Goal: Task Accomplishment & Management: Manage account settings

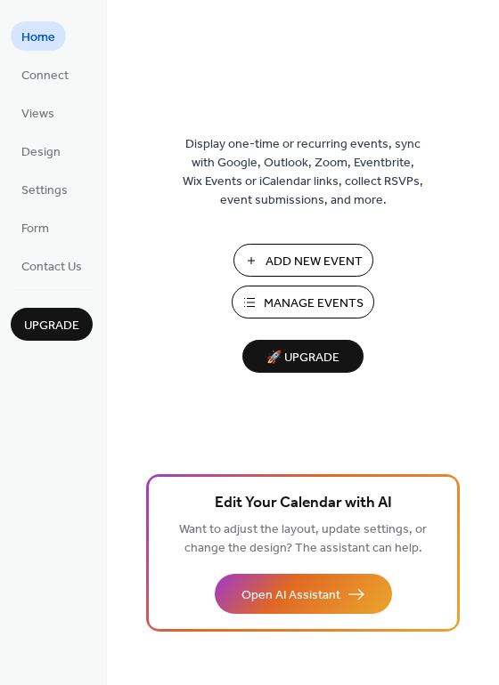
click at [43, 99] on link "Views" at bounding box center [38, 112] width 54 height 29
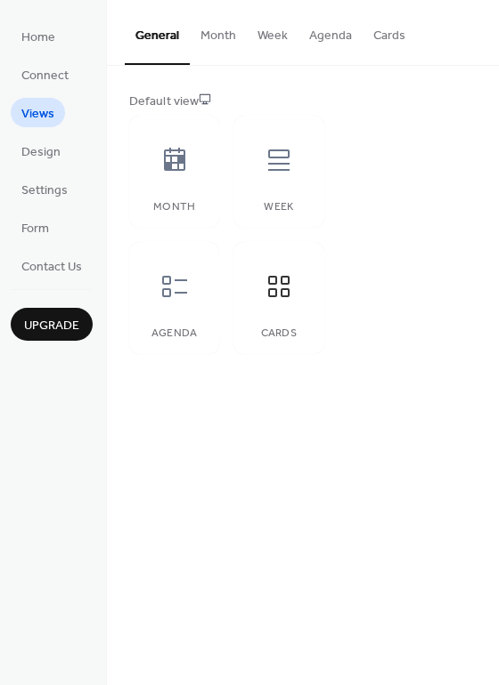
click at [247, 36] on button "Month" at bounding box center [218, 31] width 57 height 63
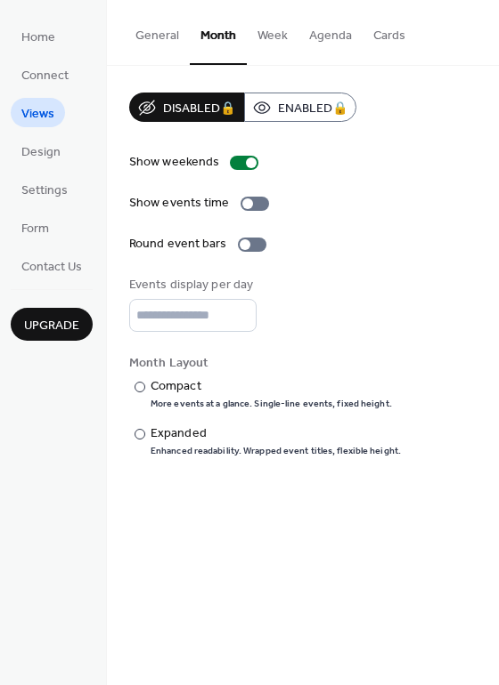
click at [186, 34] on button "General" at bounding box center [157, 31] width 65 height 63
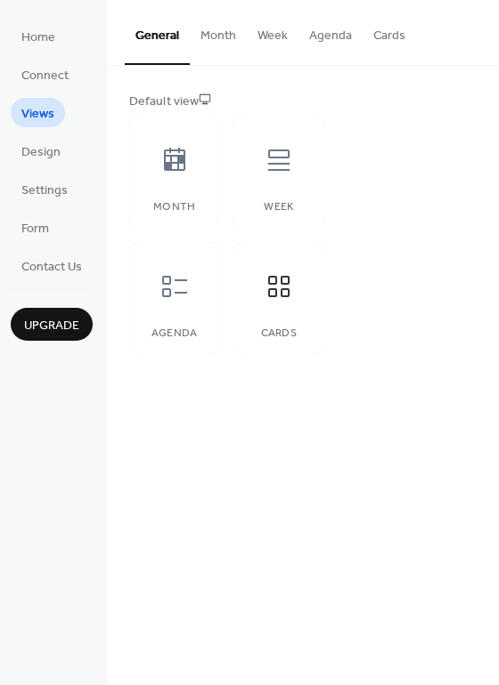
click at [409, 34] on button "Cards" at bounding box center [388, 31] width 53 height 63
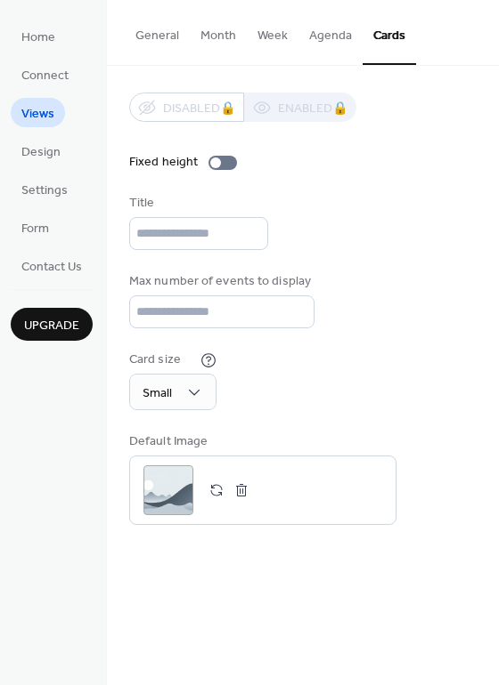
click at [362, 28] on button "Agenda" at bounding box center [330, 31] width 64 height 63
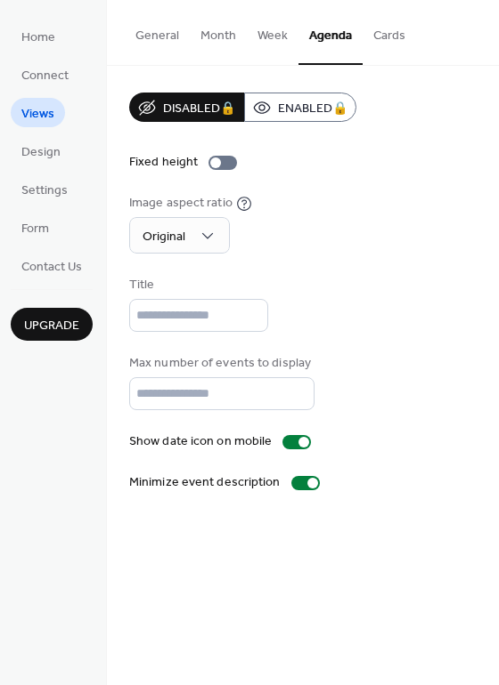
click at [59, 154] on span "Design" at bounding box center [40, 152] width 39 height 19
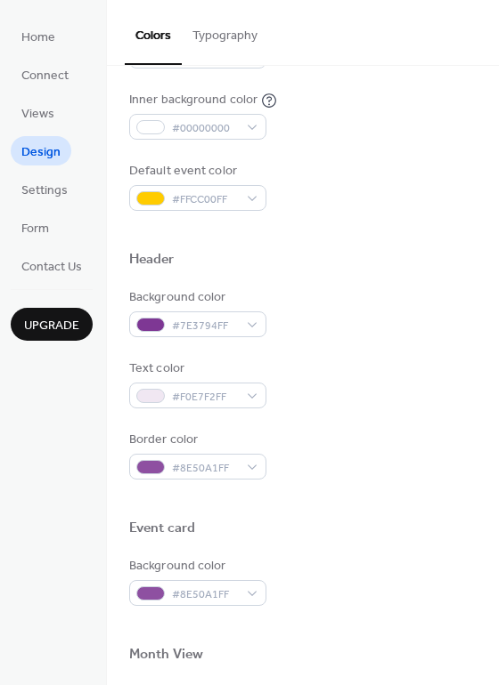
scroll to position [447, 0]
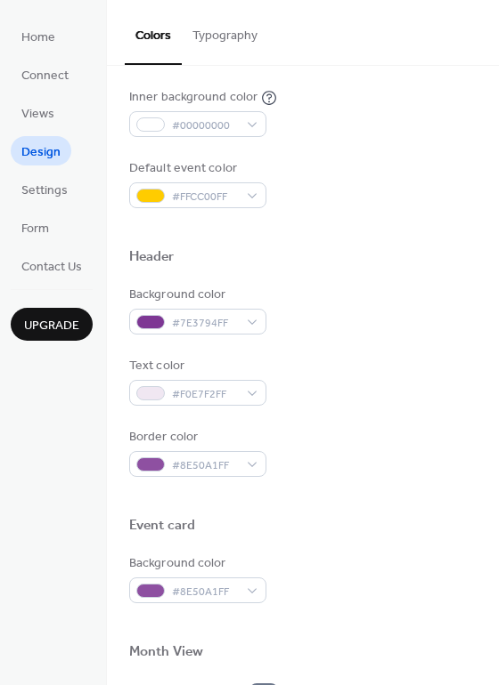
click at [76, 82] on link "Connect" at bounding box center [45, 74] width 69 height 29
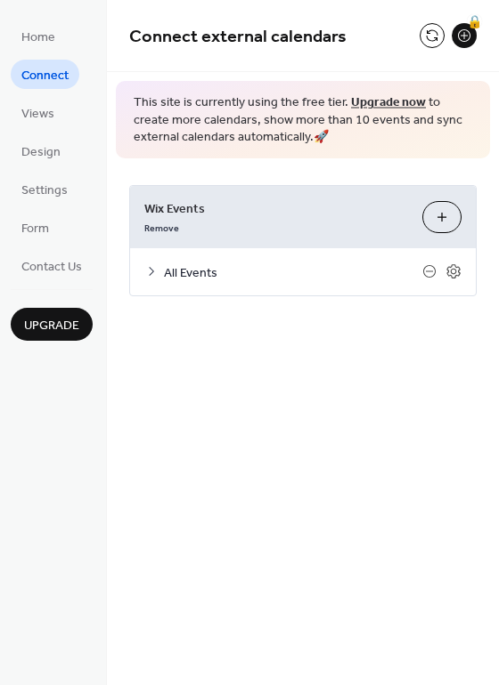
click at [54, 118] on span "Views" at bounding box center [37, 114] width 33 height 19
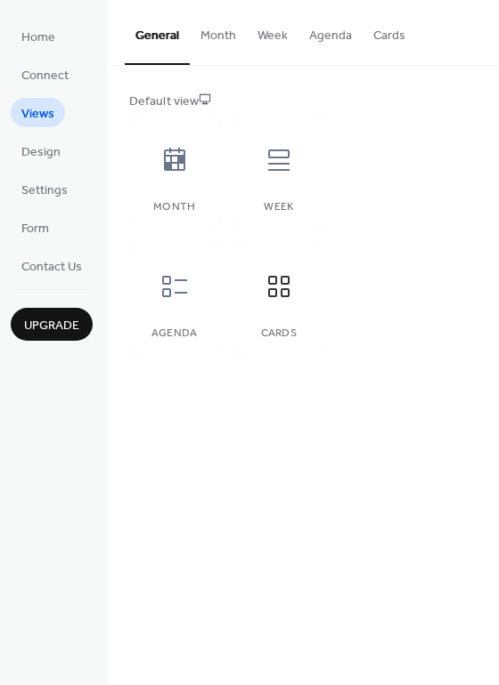
click at [67, 196] on span "Settings" at bounding box center [44, 191] width 46 height 19
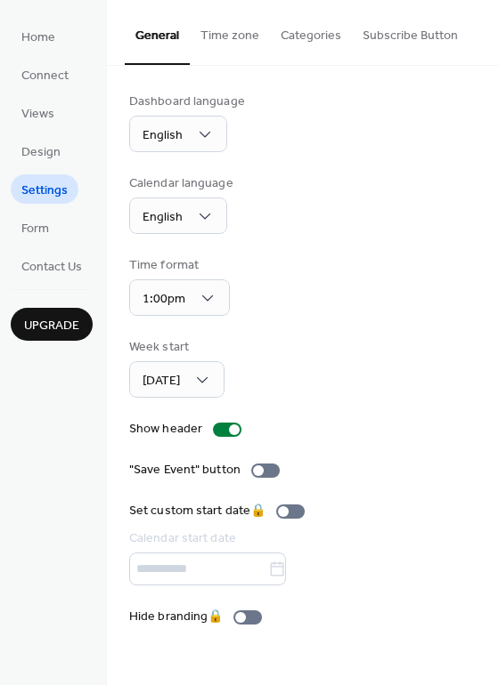
click at [47, 229] on span "Form" at bounding box center [35, 229] width 28 height 19
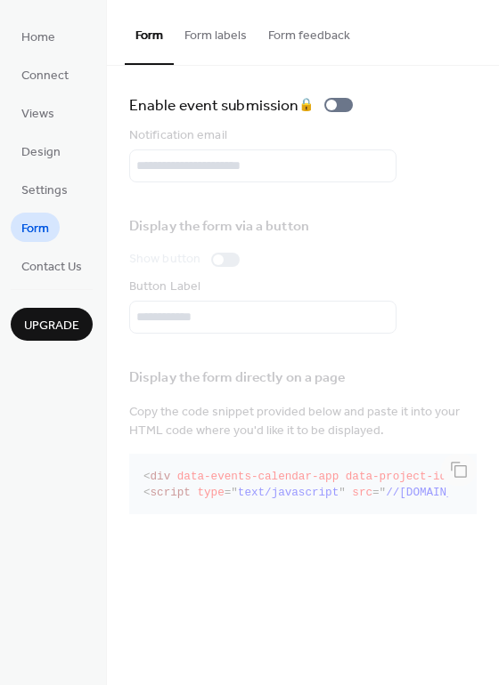
click at [80, 267] on span "Contact Us" at bounding box center [51, 267] width 61 height 19
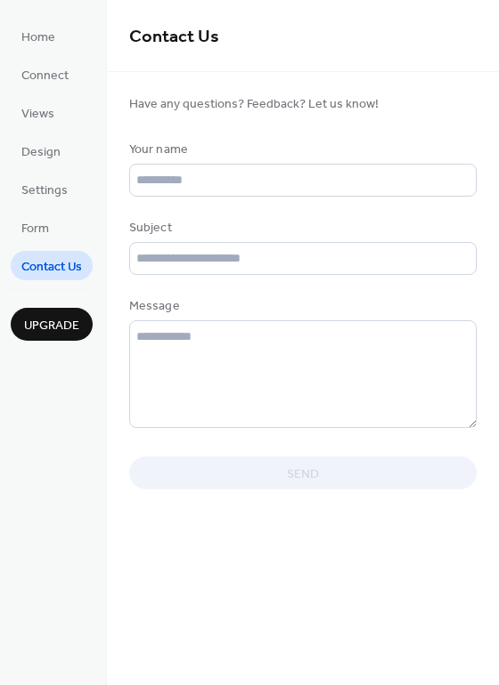
click at [53, 35] on span "Home" at bounding box center [38, 37] width 34 height 19
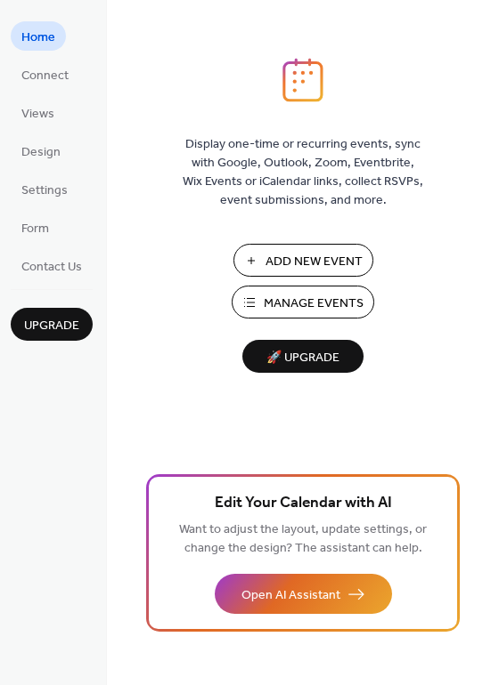
click at [256, 319] on button "Manage Events" at bounding box center [302, 302] width 142 height 33
click at [49, 228] on span "Form" at bounding box center [35, 229] width 28 height 19
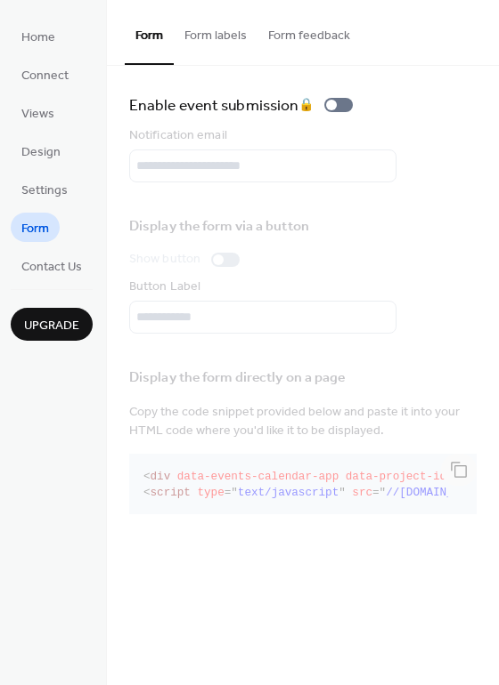
click at [59, 189] on span "Settings" at bounding box center [44, 191] width 46 height 19
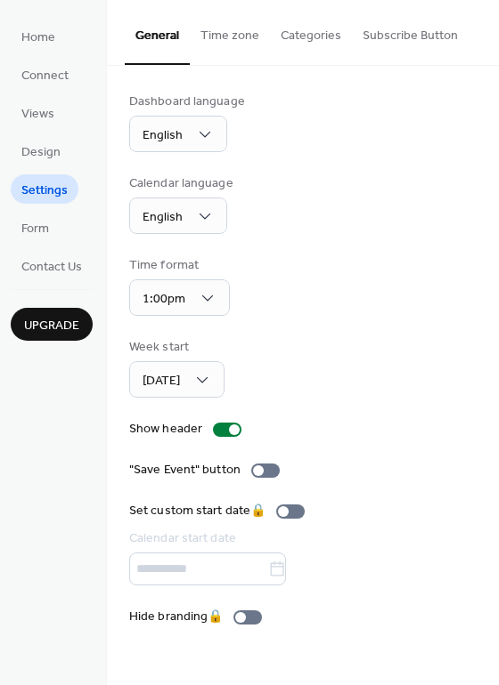
click at [46, 158] on span "Design" at bounding box center [40, 152] width 39 height 19
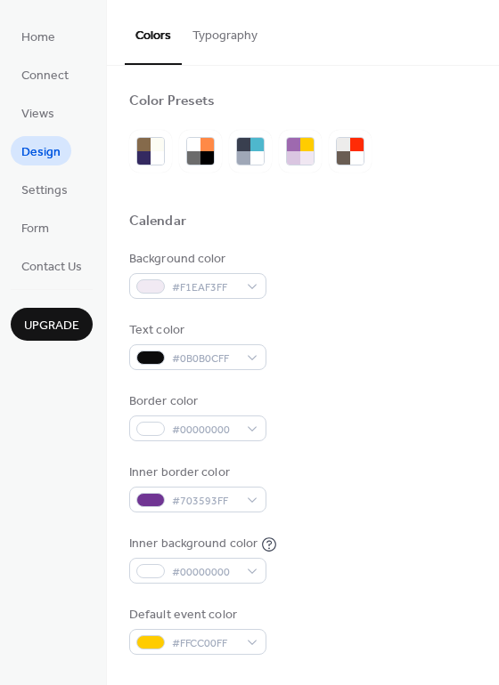
click at [54, 112] on span "Views" at bounding box center [37, 114] width 33 height 19
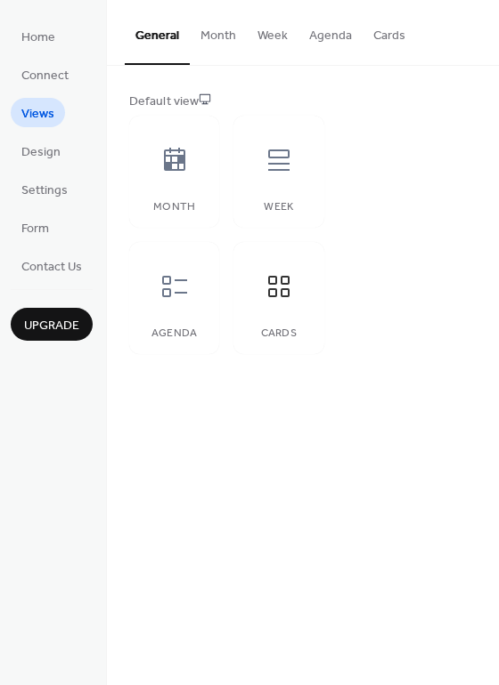
click at [185, 174] on div at bounding box center [174, 160] width 53 height 53
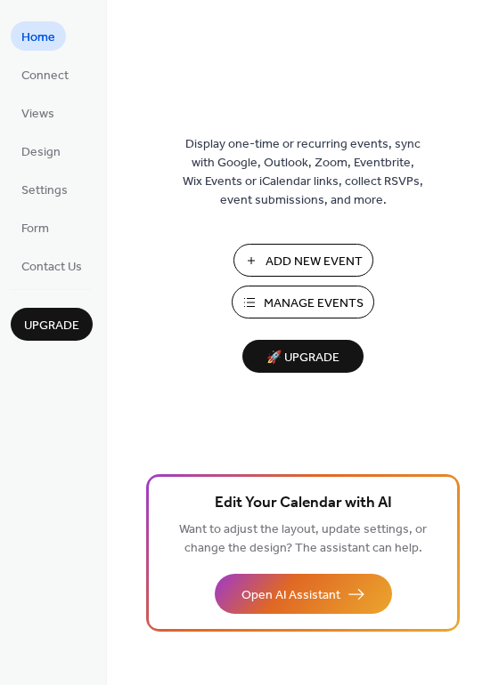
click at [61, 88] on link "Connect" at bounding box center [45, 74] width 69 height 29
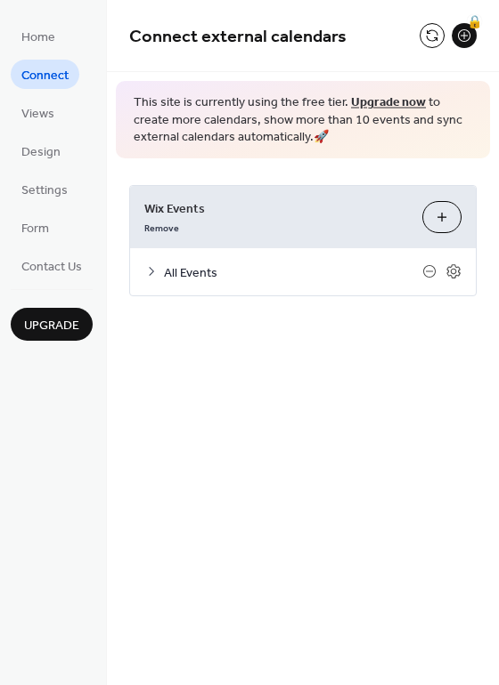
click at [459, 269] on icon at bounding box center [452, 271] width 13 height 14
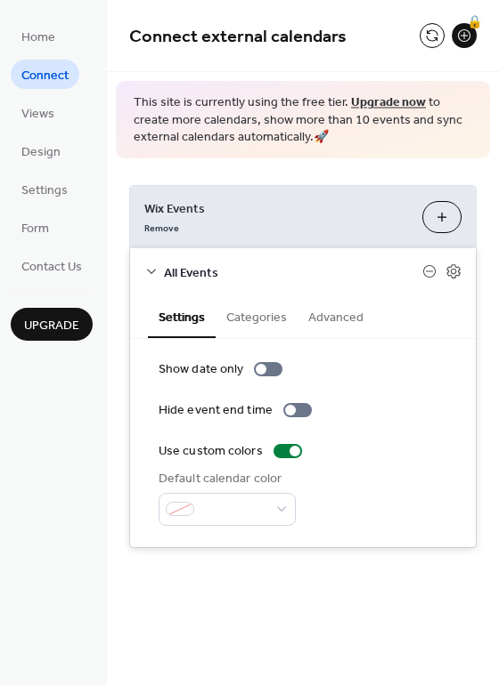
click at [266, 314] on button "Categories" at bounding box center [256, 316] width 82 height 41
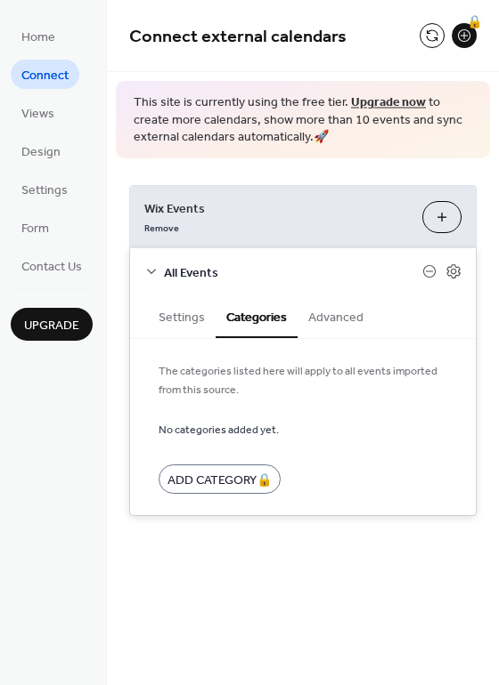
click at [329, 313] on button "Advanced" at bounding box center [335, 316] width 77 height 41
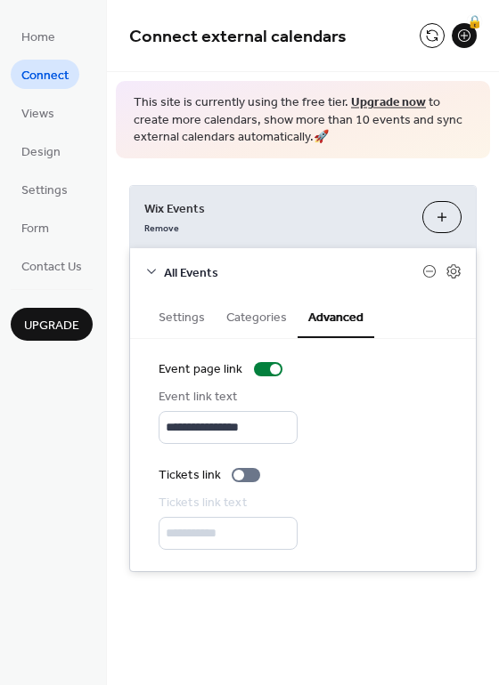
click at [192, 322] on button "Settings" at bounding box center [182, 316] width 68 height 41
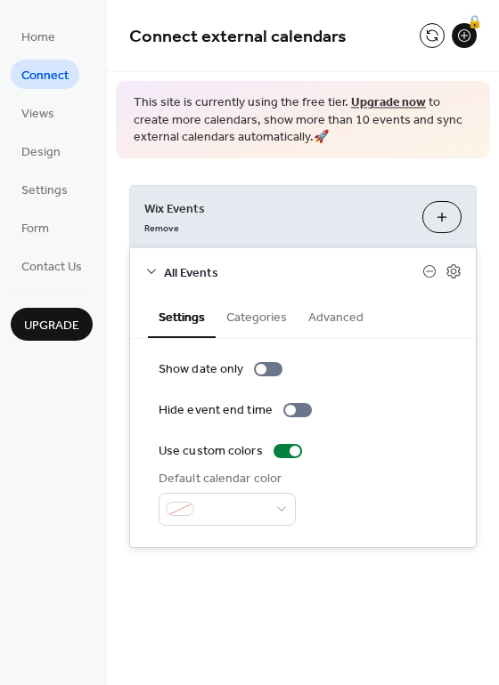
click at [165, 269] on span "All Events" at bounding box center [293, 272] width 258 height 19
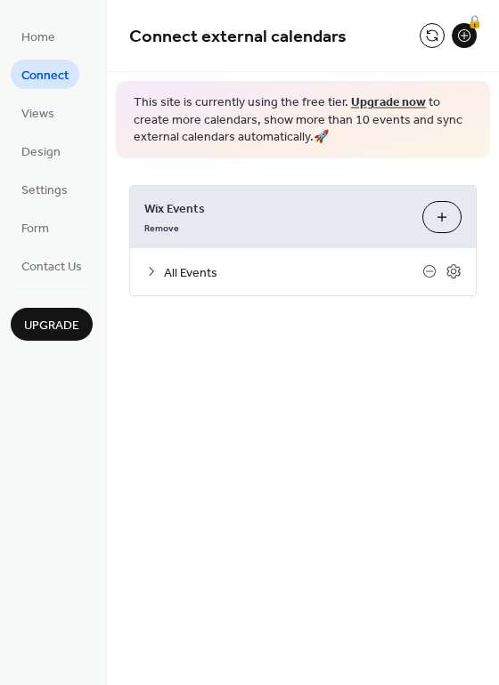
click at [440, 219] on button "Customize" at bounding box center [441, 217] width 39 height 32
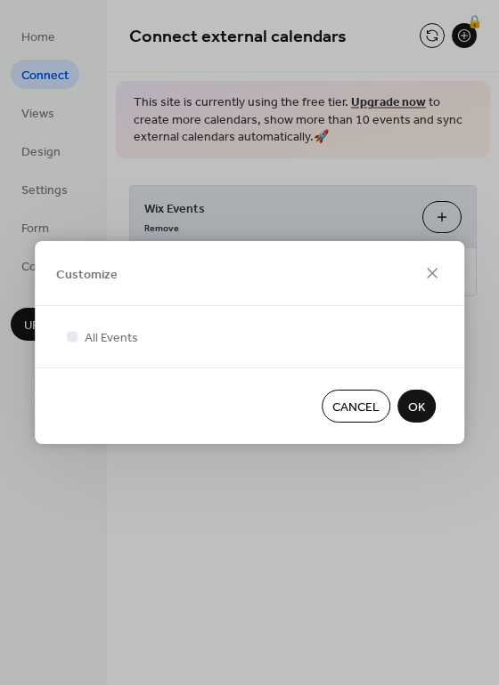
click at [432, 417] on button "OK" at bounding box center [416, 406] width 38 height 33
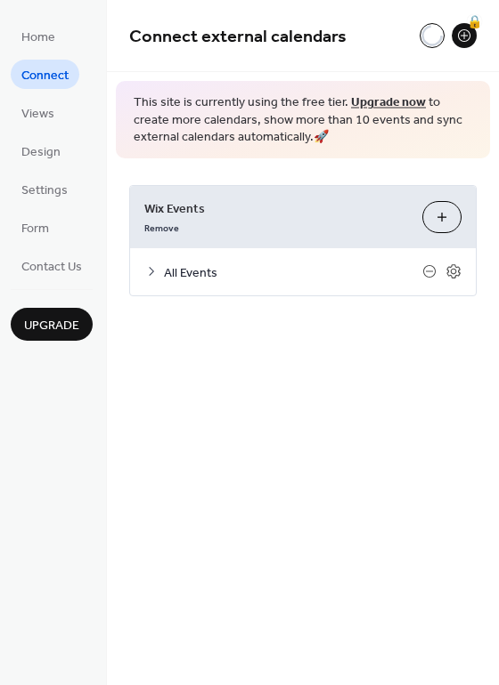
click at [44, 109] on span "Views" at bounding box center [37, 114] width 33 height 19
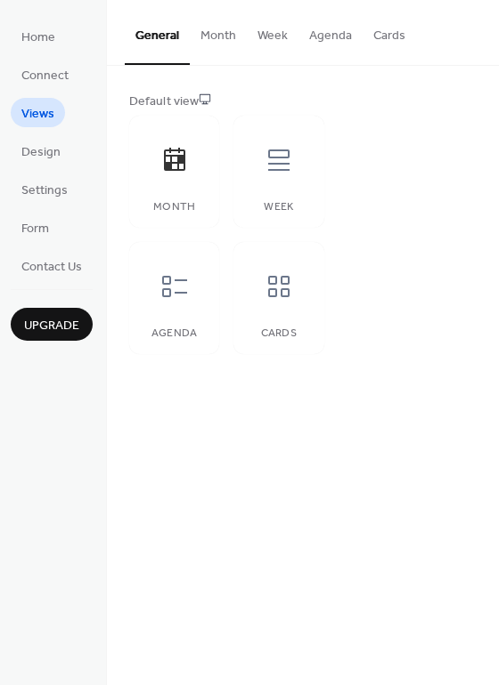
click at [225, 36] on button "Month" at bounding box center [218, 31] width 57 height 63
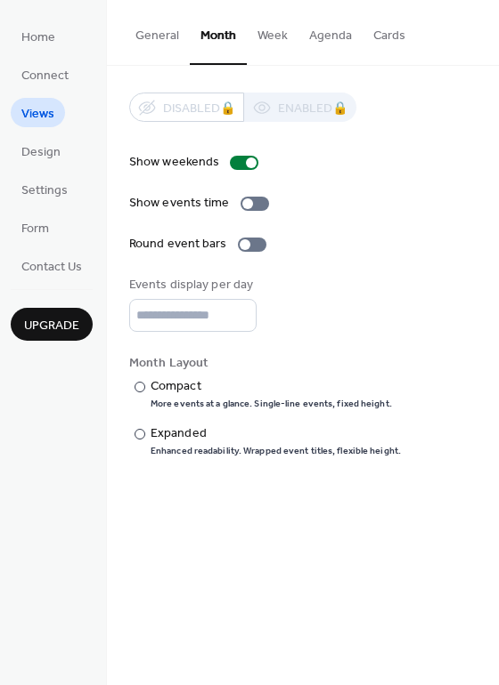
click at [280, 35] on button "Week" at bounding box center [273, 31] width 52 height 63
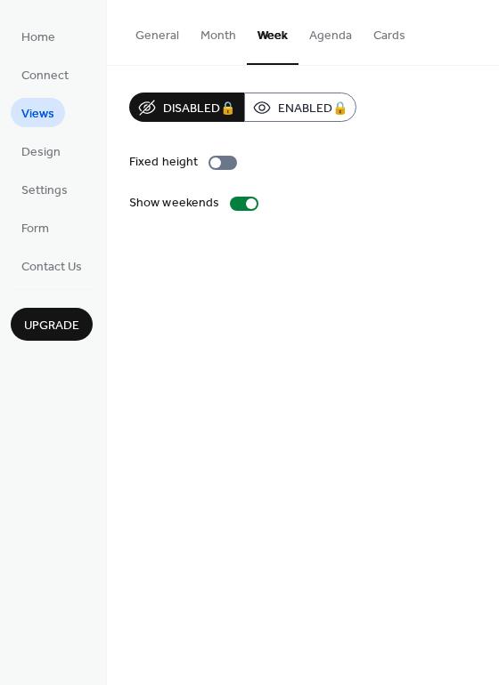
click at [336, 44] on button "Agenda" at bounding box center [330, 31] width 64 height 63
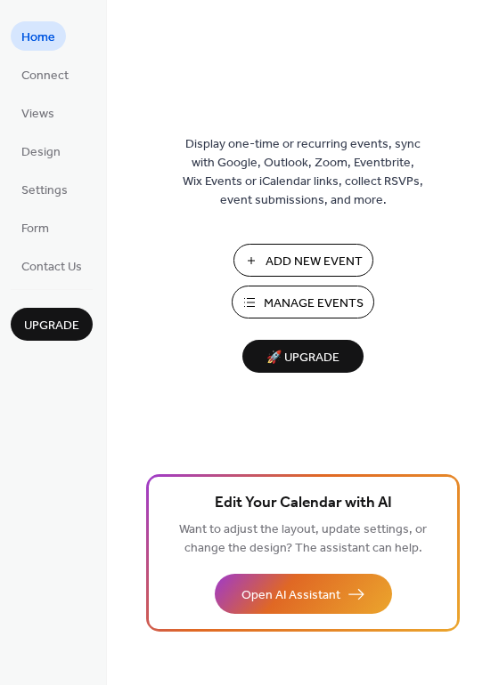
click at [52, 124] on span "Views" at bounding box center [37, 114] width 33 height 19
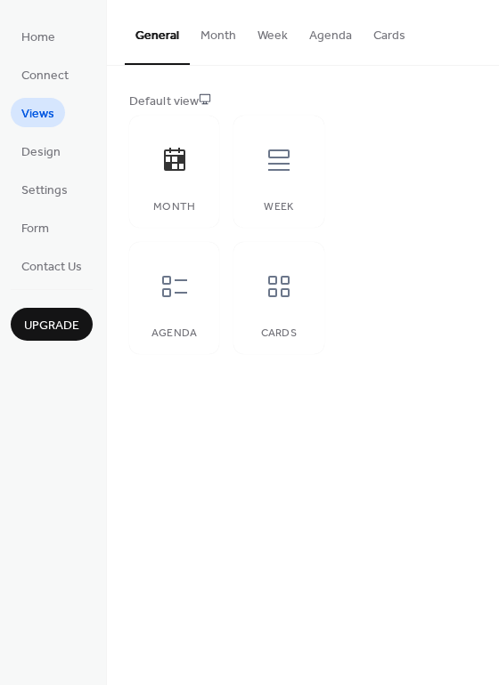
click at [339, 45] on button "Agenda" at bounding box center [330, 31] width 64 height 63
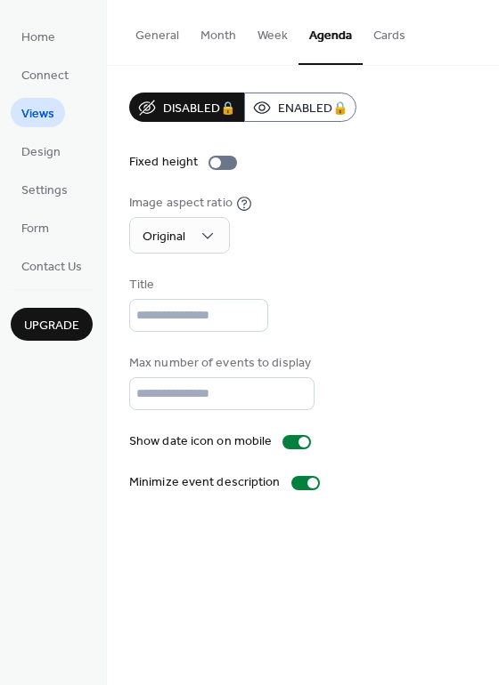
click at [296, 103] on div "Disabled 🔒 Enabled 🔒" at bounding box center [242, 107] width 227 height 29
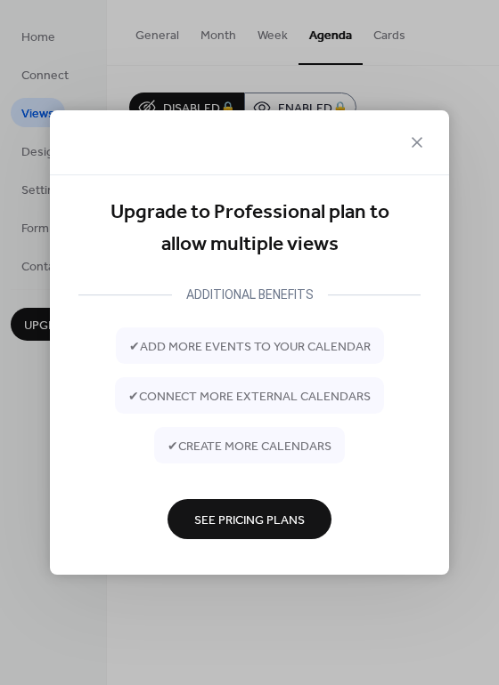
click at [409, 151] on icon at bounding box center [416, 142] width 21 height 21
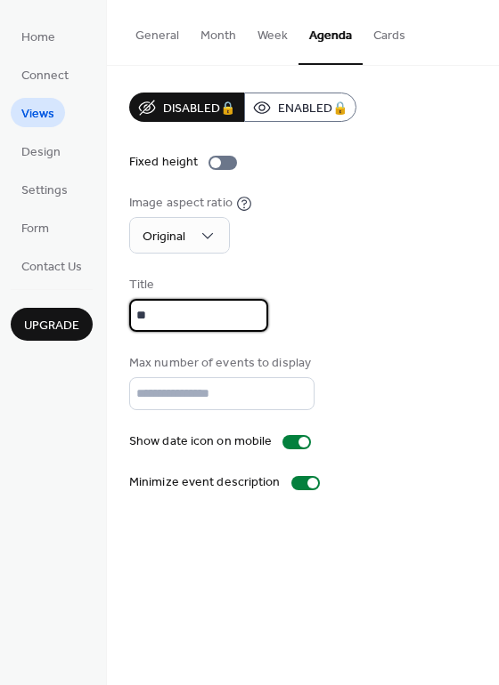
type input "*"
click at [231, 111] on div "Disabled 🔒 Enabled 🔒" at bounding box center [242, 107] width 227 height 29
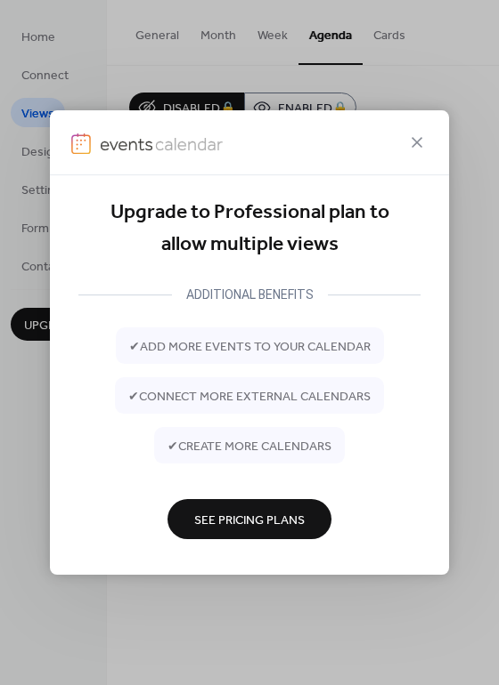
click at [425, 143] on icon at bounding box center [416, 142] width 21 height 21
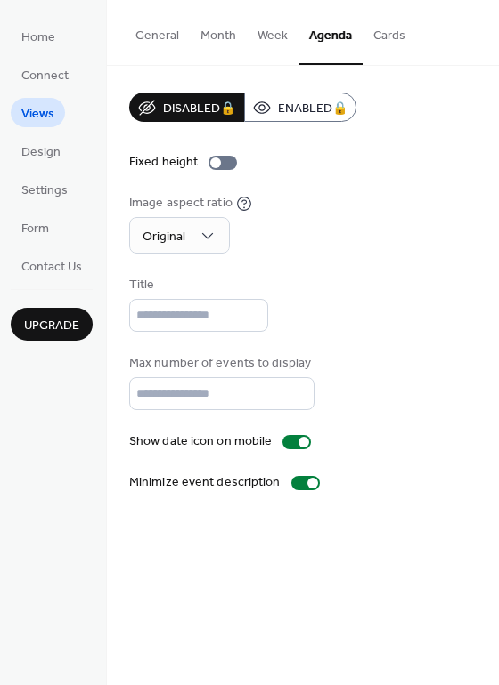
click at [395, 42] on button "Cards" at bounding box center [388, 31] width 53 height 63
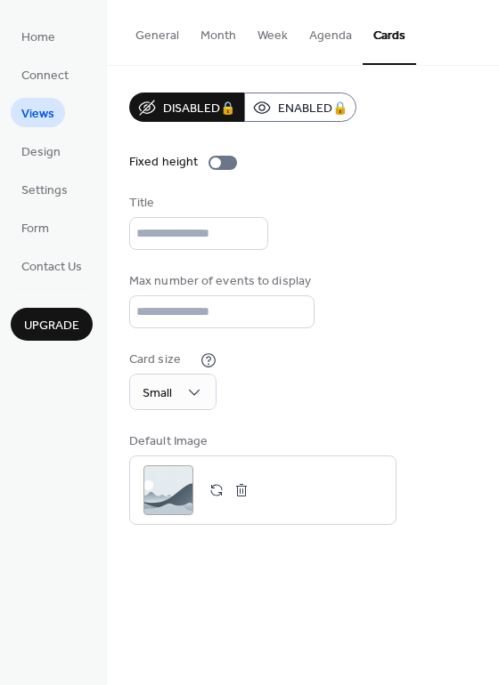
click at [331, 44] on button "Agenda" at bounding box center [330, 31] width 64 height 63
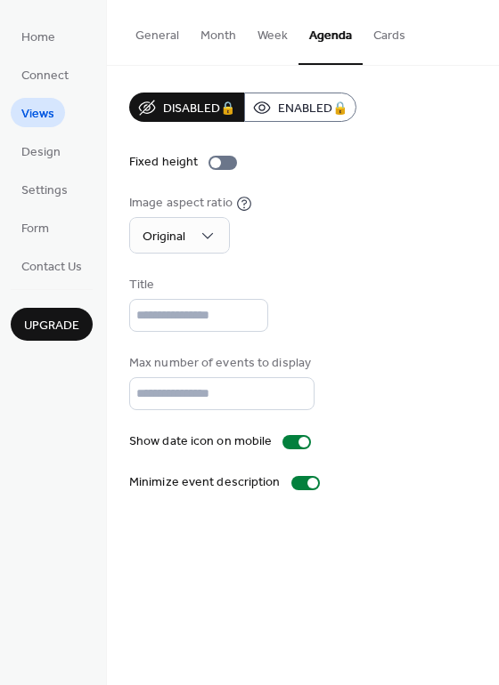
click at [60, 160] on link "Design" at bounding box center [41, 150] width 61 height 29
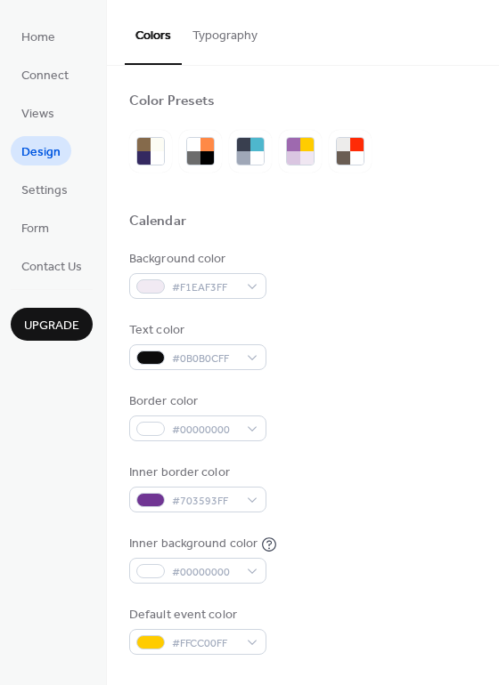
click at [44, 120] on span "Views" at bounding box center [37, 114] width 33 height 19
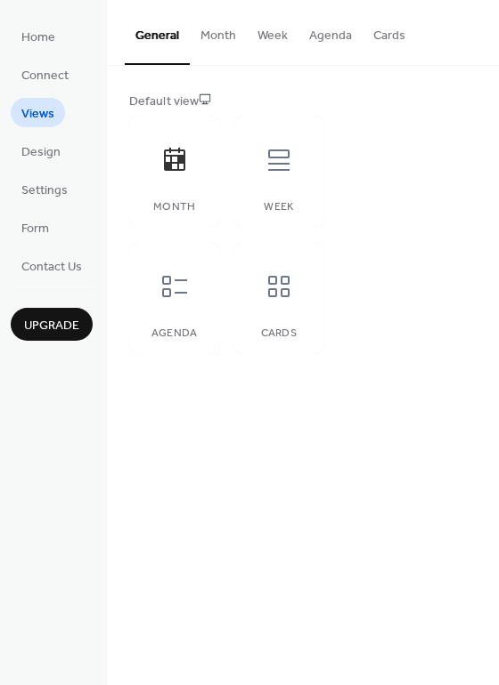
click at [328, 37] on button "Agenda" at bounding box center [330, 31] width 64 height 63
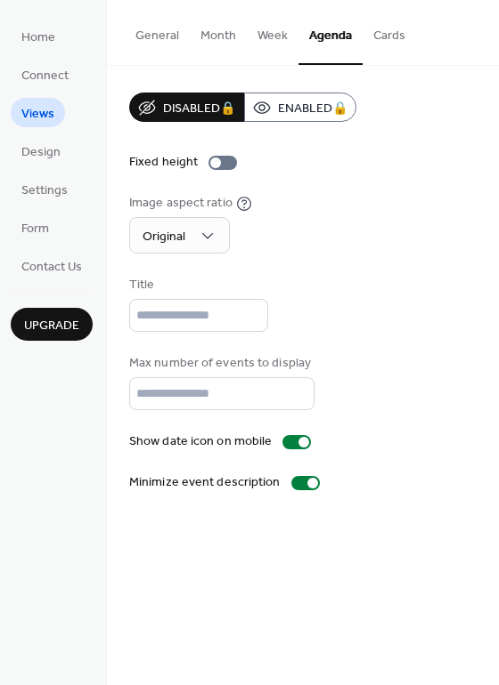
click at [221, 42] on button "Month" at bounding box center [218, 31] width 57 height 63
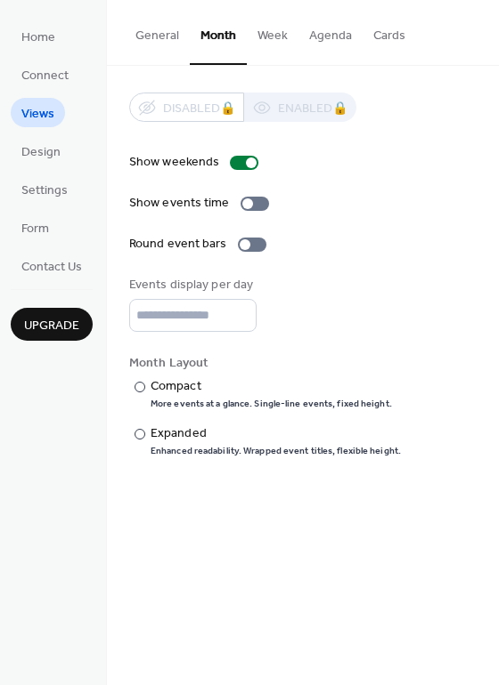
click at [160, 43] on button "General" at bounding box center [157, 31] width 65 height 63
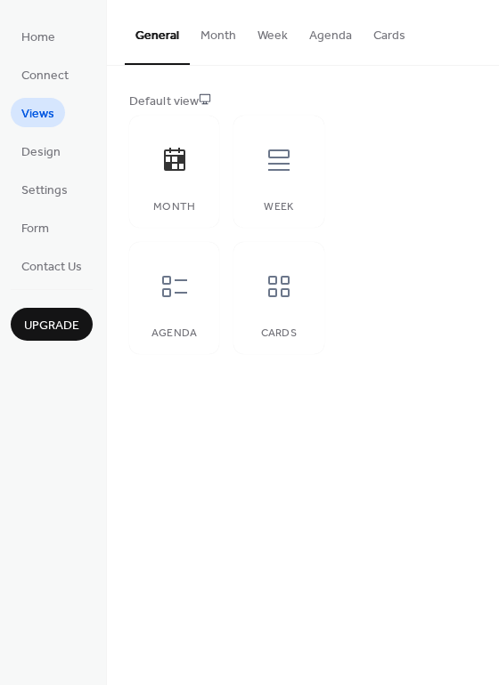
click at [283, 163] on icon at bounding box center [278, 160] width 21 height 21
click at [389, 38] on button "Cards" at bounding box center [388, 31] width 53 height 63
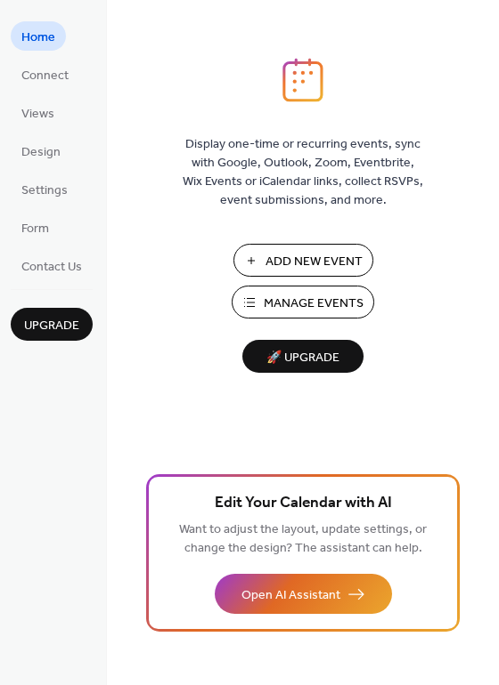
click at [47, 118] on span "Views" at bounding box center [37, 114] width 33 height 19
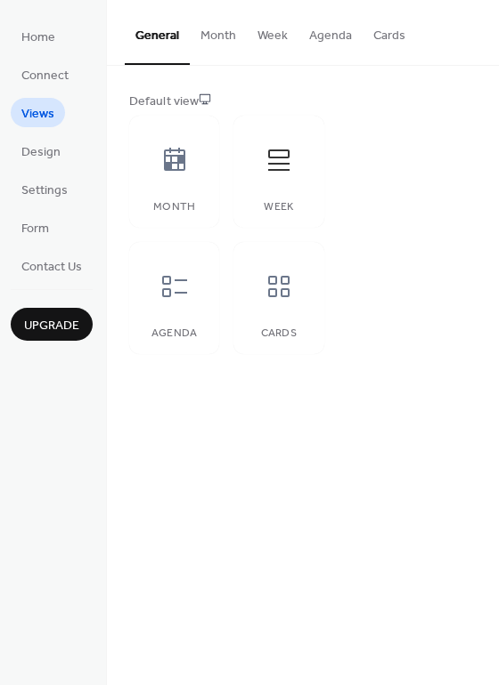
click at [382, 40] on button "Cards" at bounding box center [388, 31] width 53 height 63
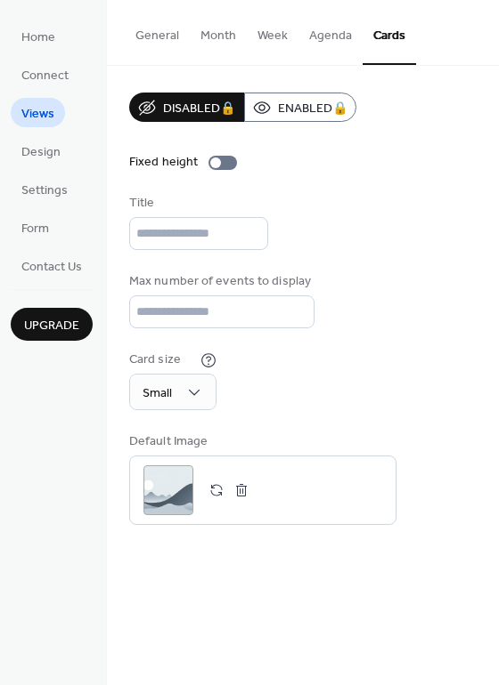
click at [391, 36] on button "Cards" at bounding box center [388, 32] width 53 height 65
click at [174, 37] on button "General" at bounding box center [157, 31] width 65 height 63
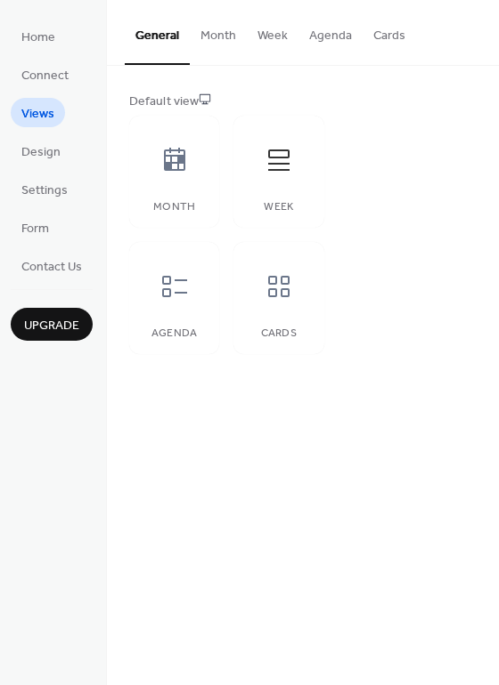
click at [295, 300] on div at bounding box center [278, 286] width 53 height 53
click at [57, 161] on span "Design" at bounding box center [40, 152] width 39 height 19
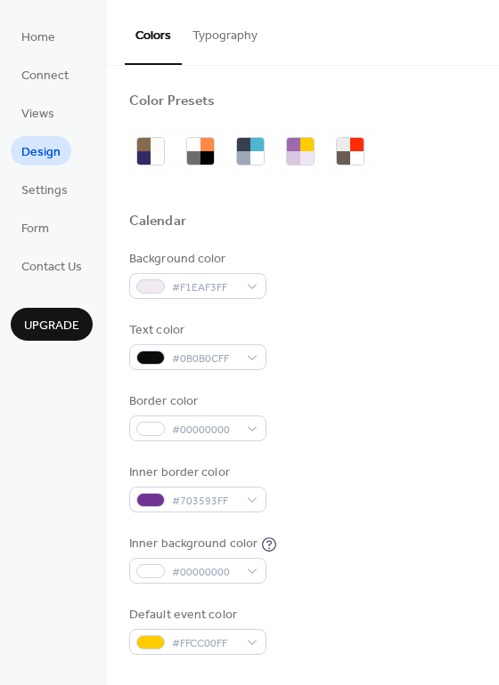
click at [62, 191] on span "Settings" at bounding box center [44, 191] width 46 height 19
